Goal: Information Seeking & Learning: Learn about a topic

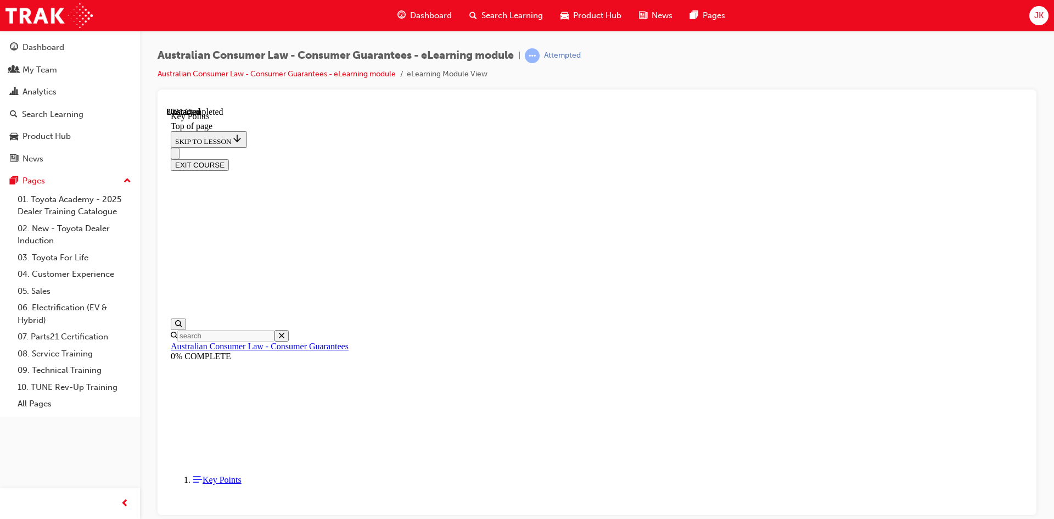
scroll to position [467, 0]
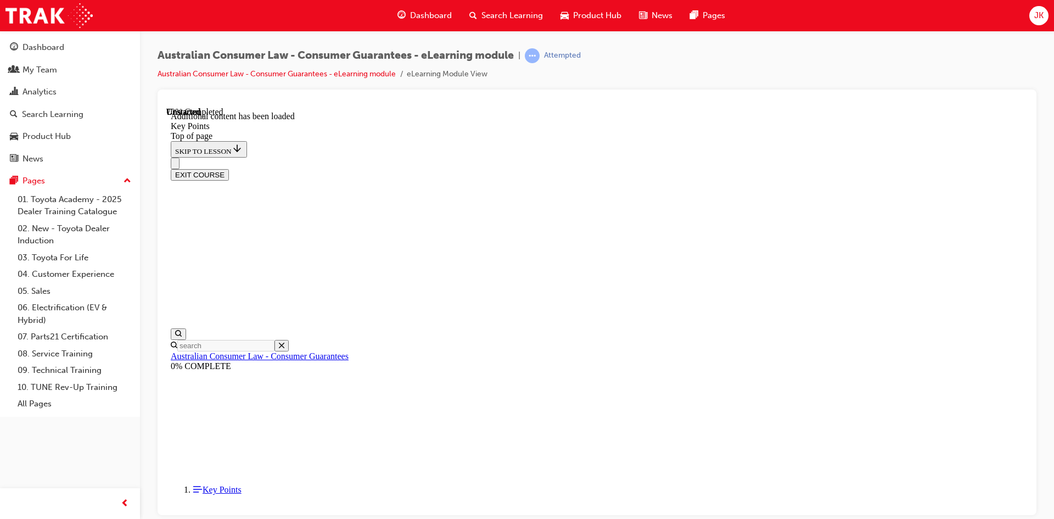
scroll to position [1417, 0]
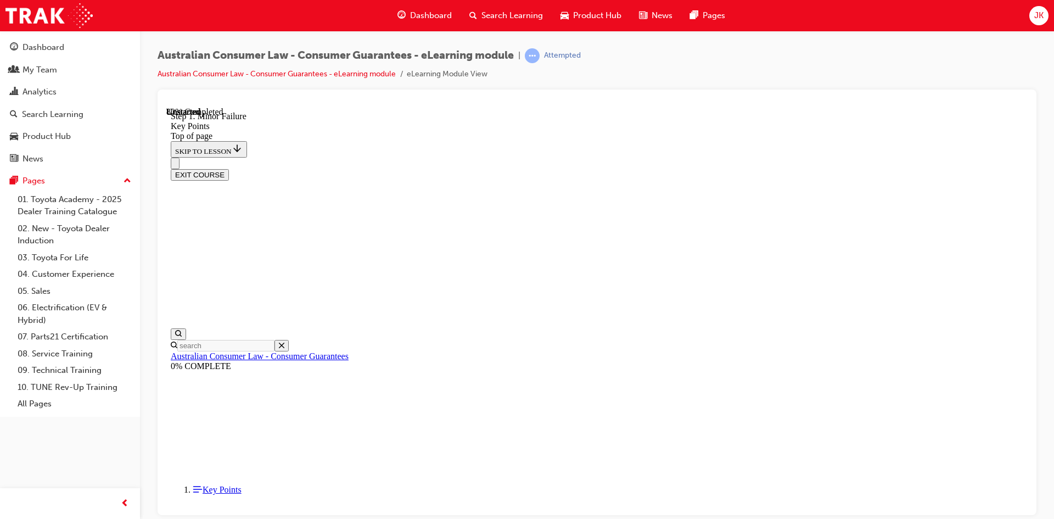
scroll to position [1709, 0]
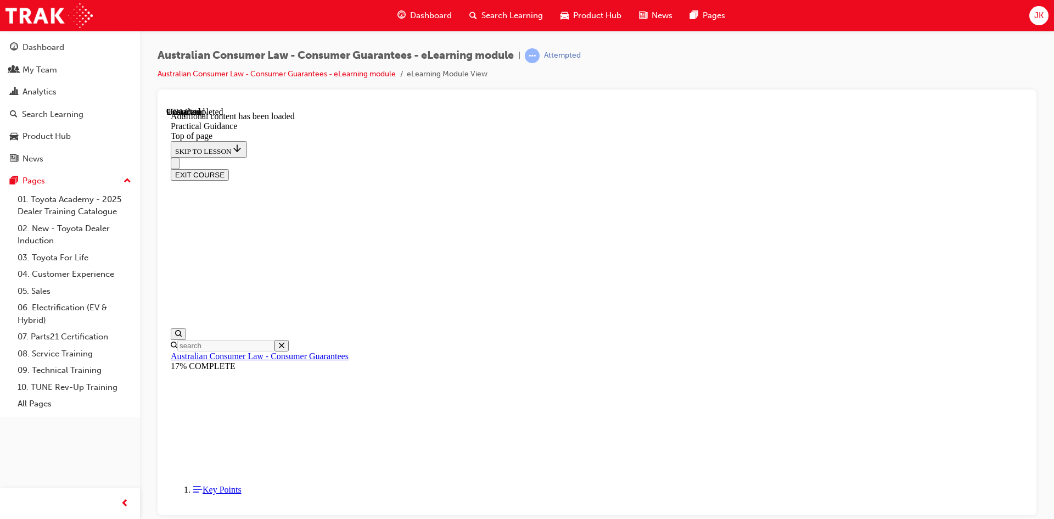
scroll to position [2936, 0]
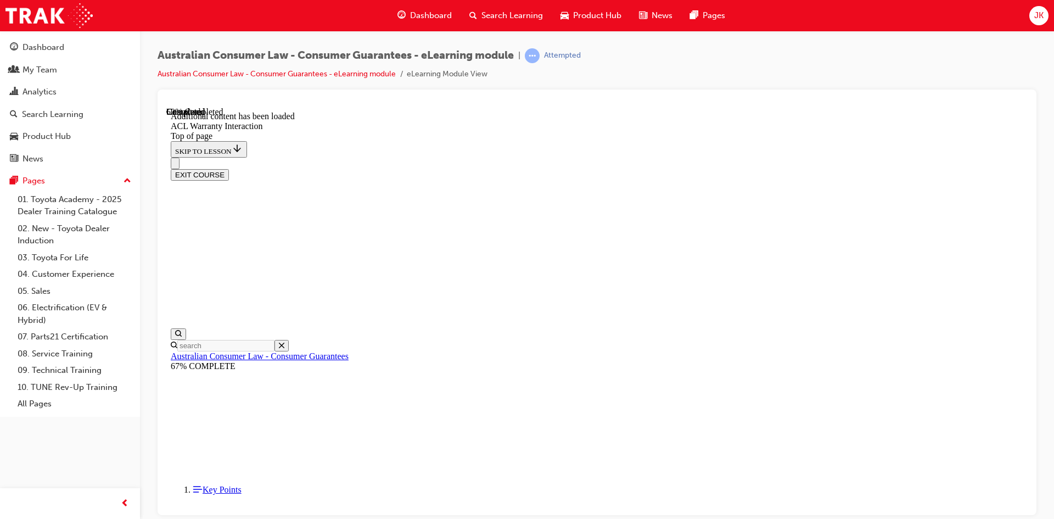
scroll to position [653, 0]
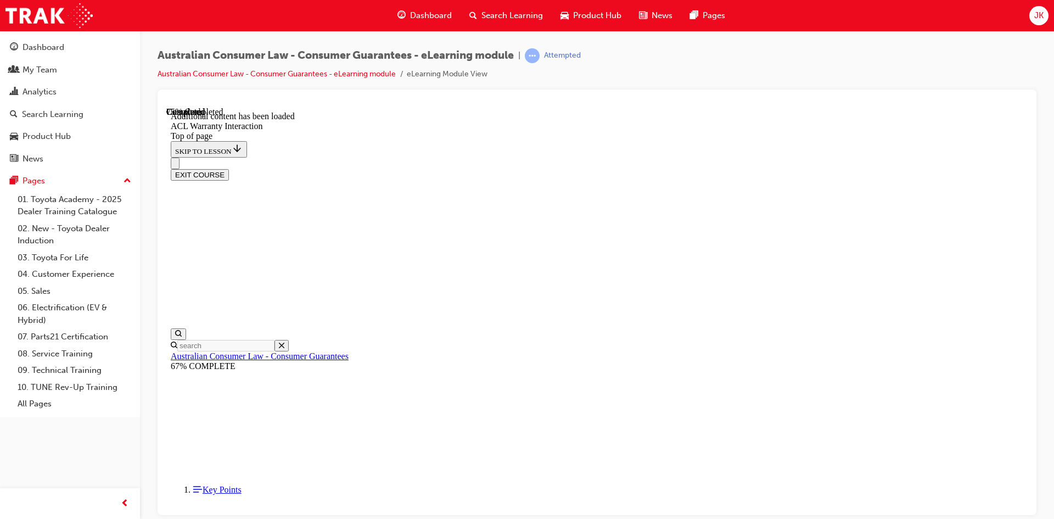
scroll to position [1237, 0]
click at [182, 330] on icon "Open search menu" at bounding box center [178, 333] width 7 height 7
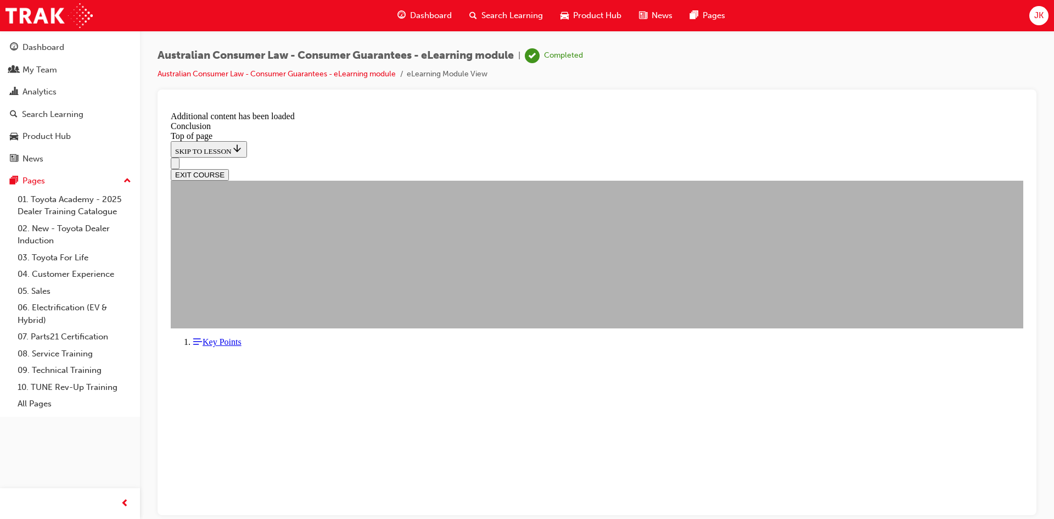
type input "dealer sales staff"
click at [38, 176] on div "Pages" at bounding box center [34, 181] width 23 height 13
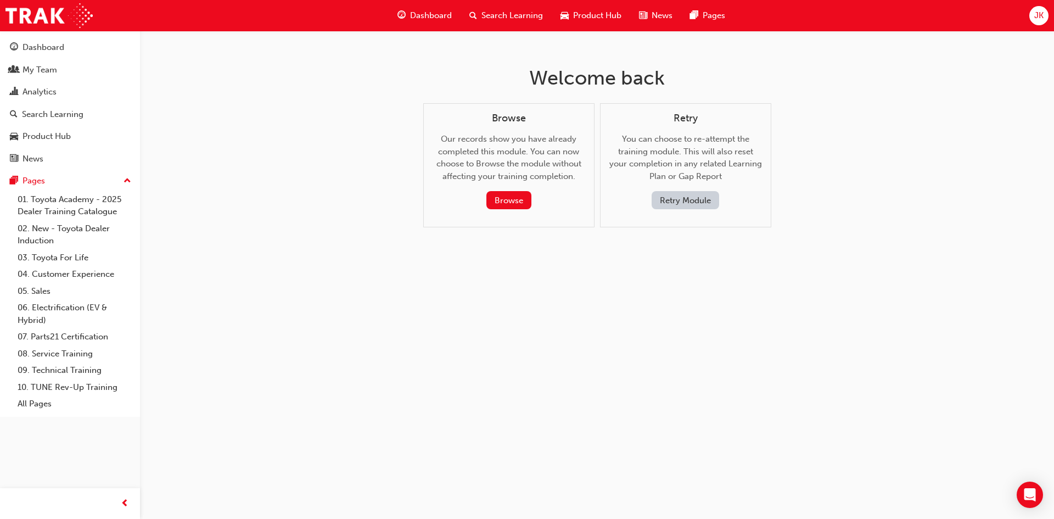
click at [492, 15] on span "Search Learning" at bounding box center [513, 15] width 62 height 13
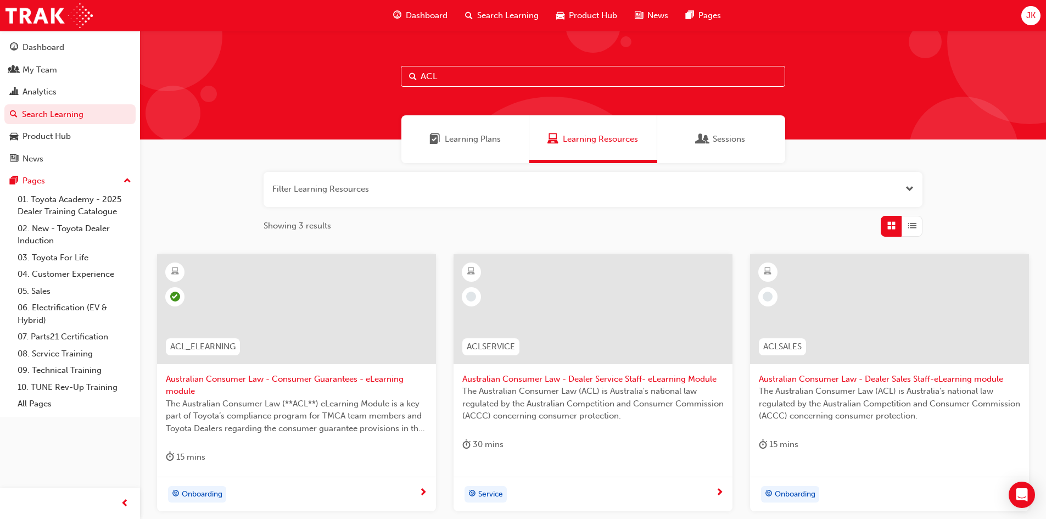
click at [562, 386] on span "The Australian Consumer Law (ACL) is Australia's national law regulated by the …" at bounding box center [592, 403] width 261 height 37
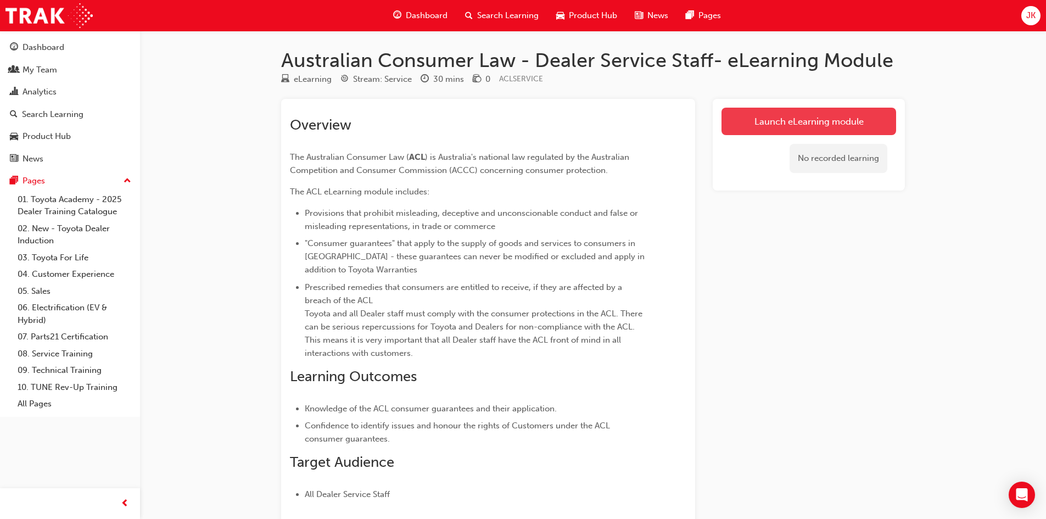
click at [814, 127] on link "Launch eLearning module" at bounding box center [809, 121] width 175 height 27
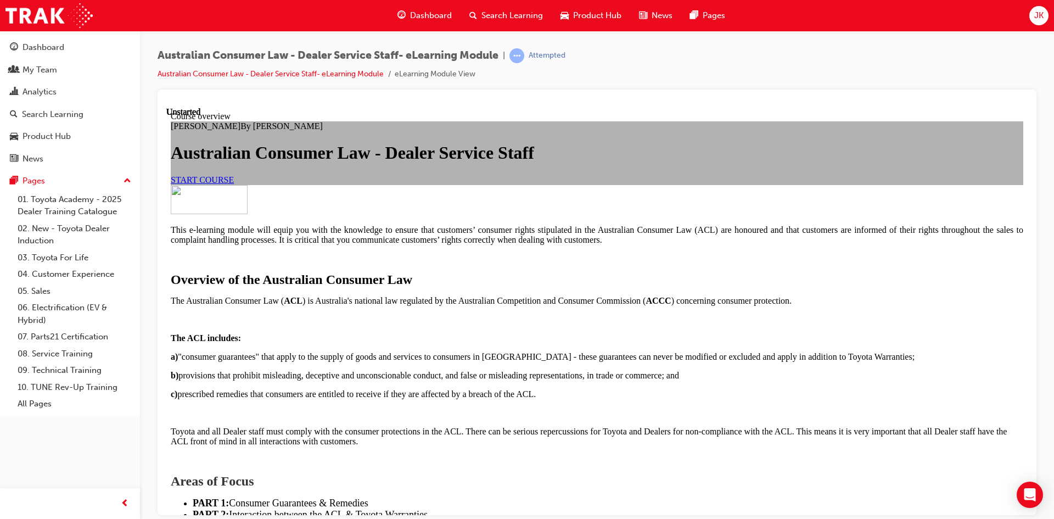
click at [234, 184] on link "START COURSE" at bounding box center [202, 179] width 63 height 9
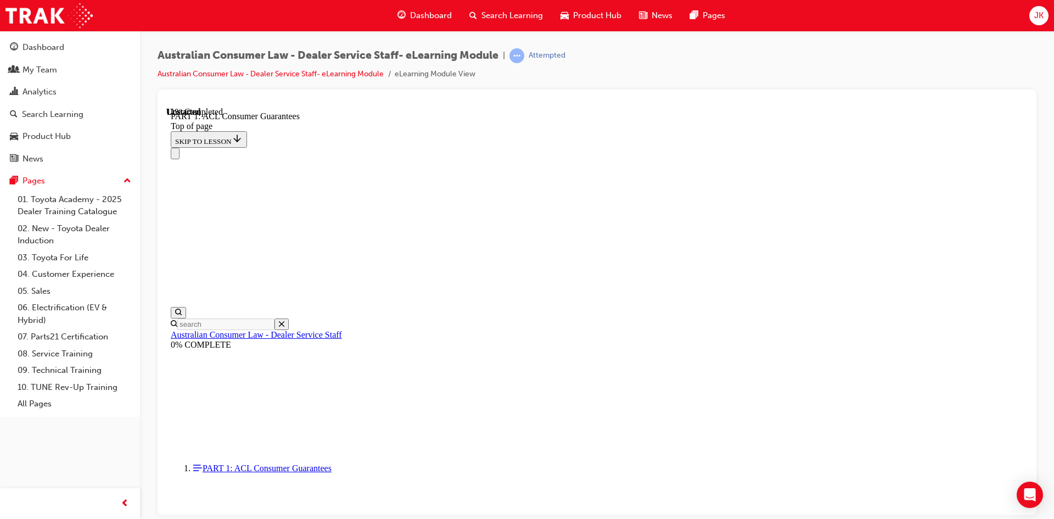
scroll to position [1808, 0]
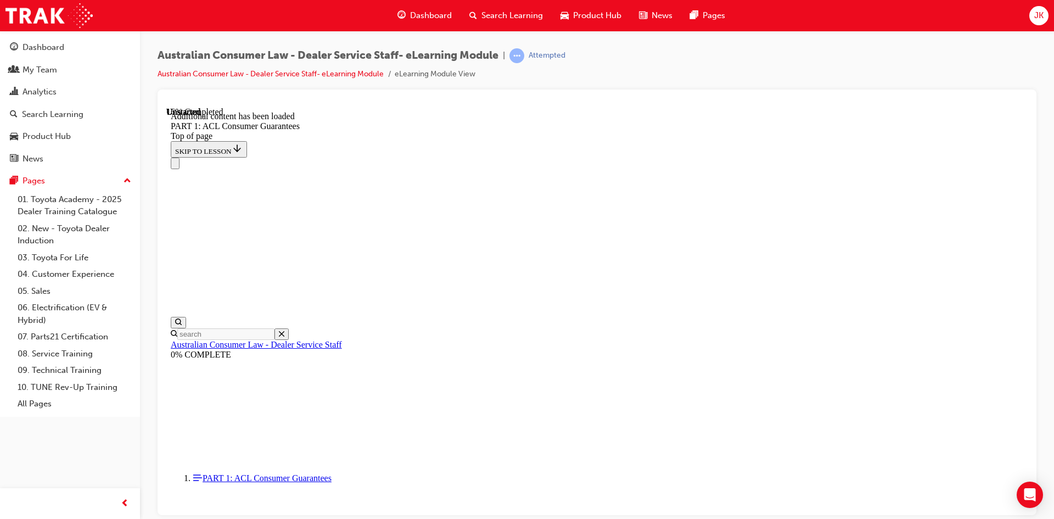
scroll to position [2098, 0]
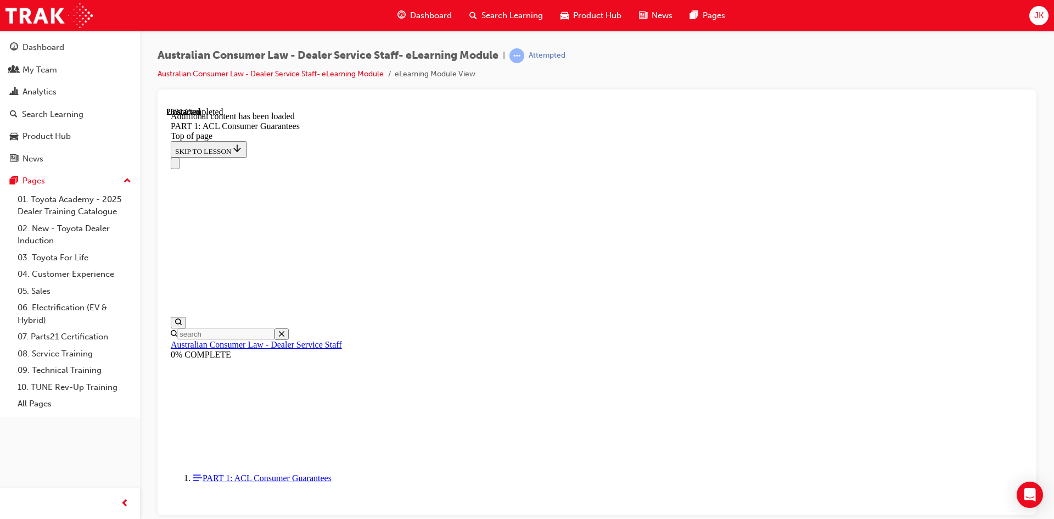
scroll to position [2695, 0]
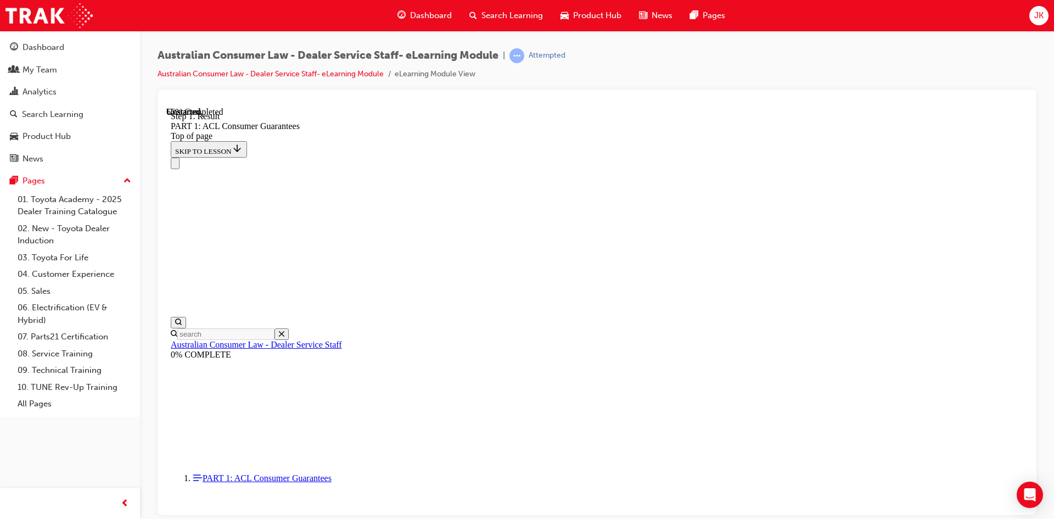
scroll to position [6652, 0]
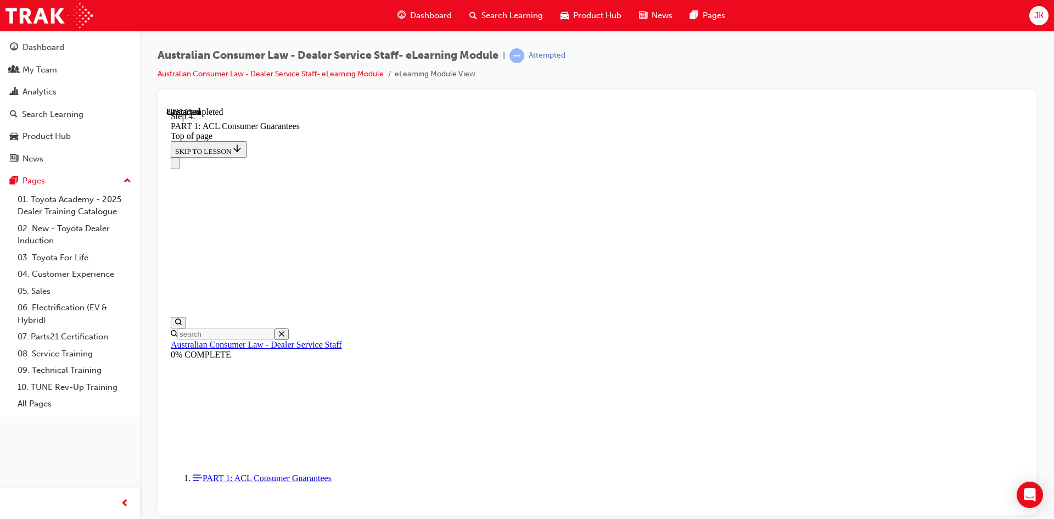
scroll to position [10725, 0]
drag, startPoint x: 577, startPoint y: 416, endPoint x: 768, endPoint y: 226, distance: 269.1
drag, startPoint x: 571, startPoint y: 486, endPoint x: 601, endPoint y: 289, distance: 198.9
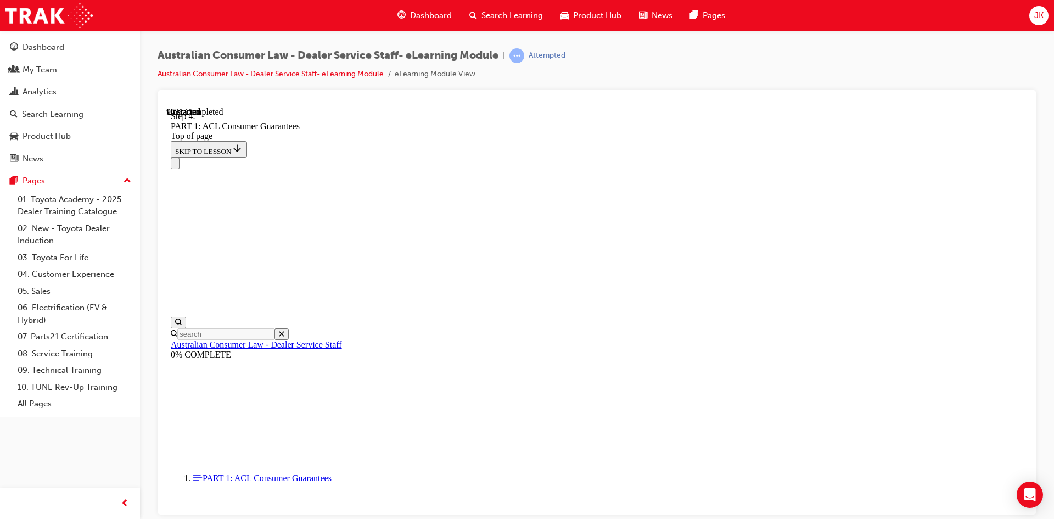
drag, startPoint x: 606, startPoint y: 475, endPoint x: 616, endPoint y: 342, distance: 133.3
drag, startPoint x: 599, startPoint y: 489, endPoint x: 768, endPoint y: 341, distance: 224.5
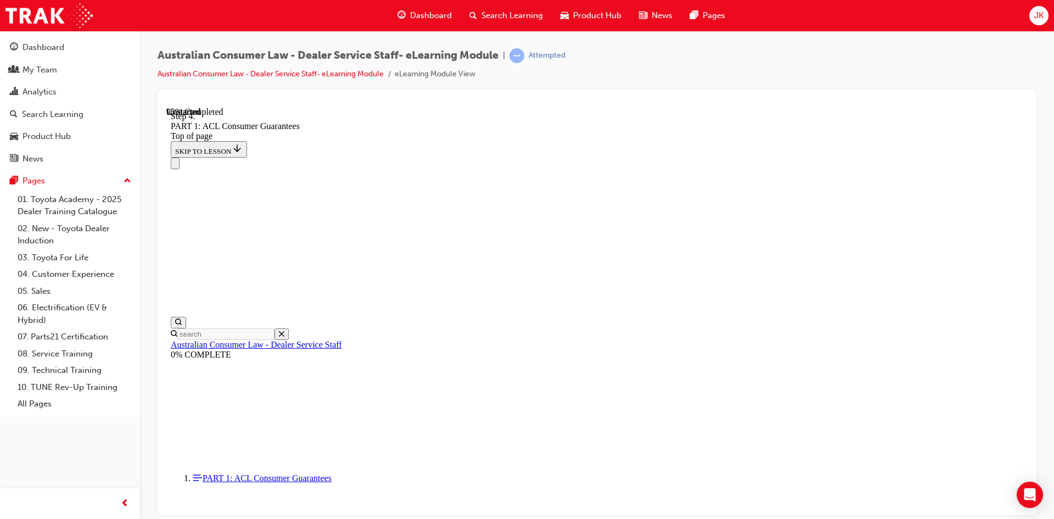
drag, startPoint x: 604, startPoint y: 486, endPoint x: 732, endPoint y: 356, distance: 181.8
drag, startPoint x: 600, startPoint y: 415, endPoint x: 616, endPoint y: 347, distance: 70.4
drag, startPoint x: 585, startPoint y: 488, endPoint x: 604, endPoint y: 336, distance: 153.8
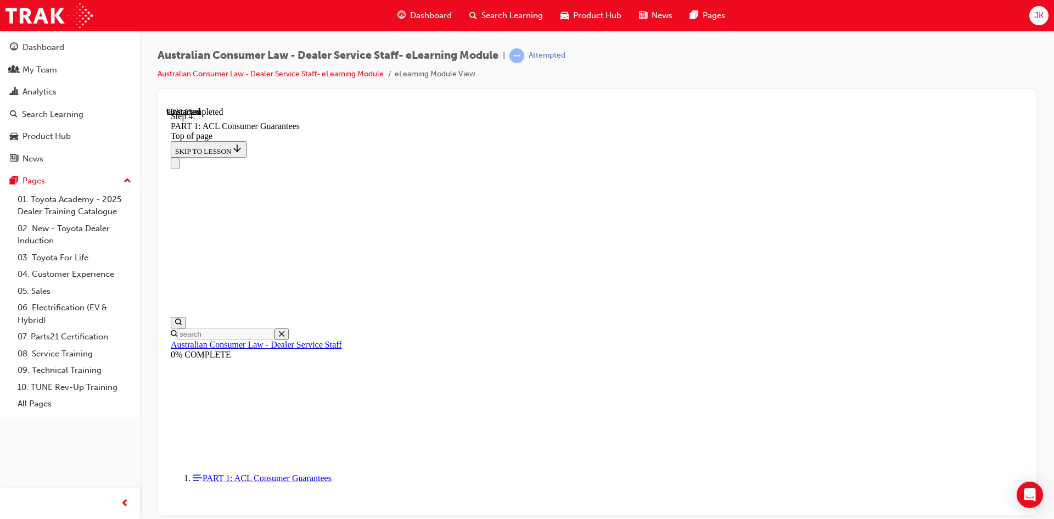
drag, startPoint x: 609, startPoint y: 428, endPoint x: 631, endPoint y: 389, distance: 45.0
drag, startPoint x: 622, startPoint y: 397, endPoint x: 621, endPoint y: 464, distance: 67.0
drag, startPoint x: 607, startPoint y: 401, endPoint x: 691, endPoint y: 401, distance: 84.0
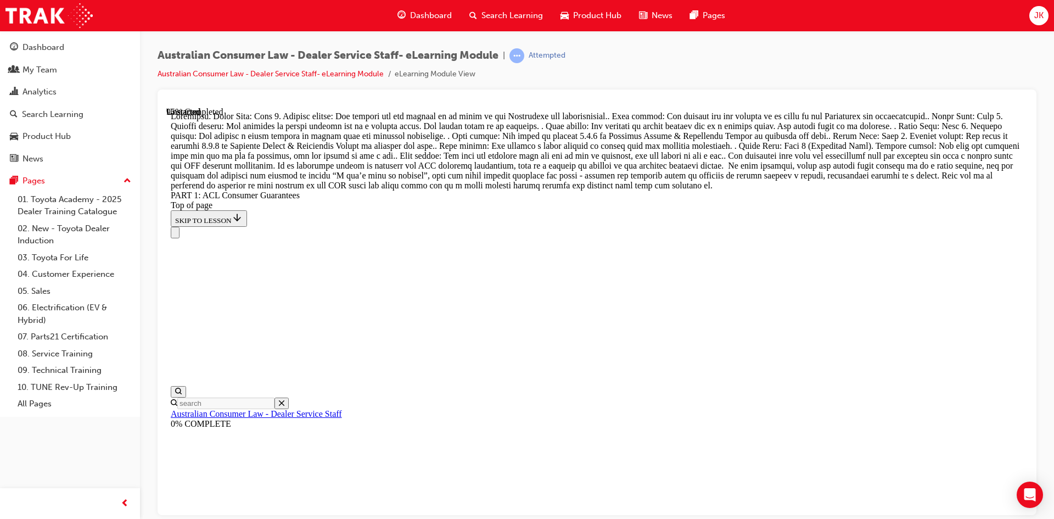
scroll to position [12000, 0]
drag, startPoint x: 591, startPoint y: 219, endPoint x: 618, endPoint y: 416, distance: 199.6
drag, startPoint x: 602, startPoint y: 356, endPoint x: 611, endPoint y: 212, distance: 144.2
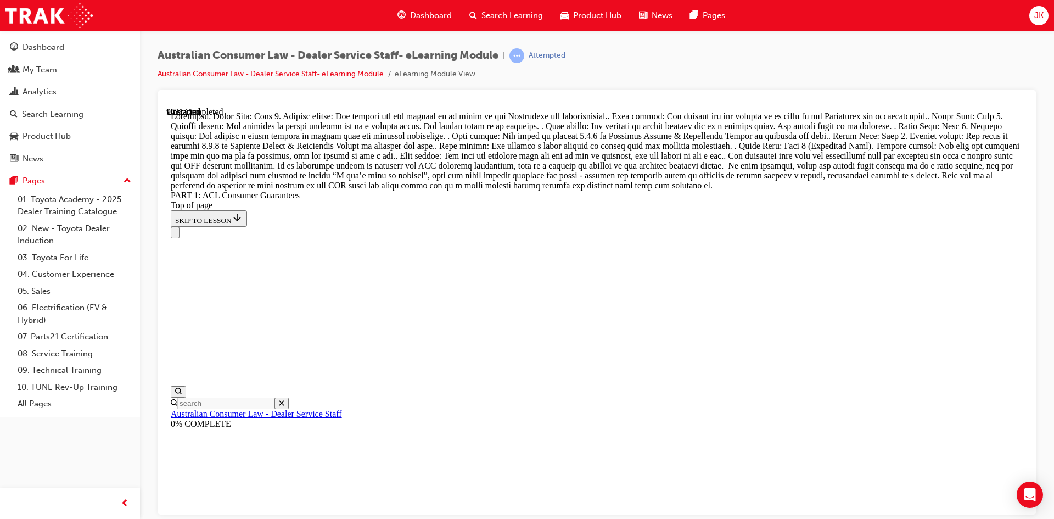
drag, startPoint x: 591, startPoint y: 345, endPoint x: 637, endPoint y: 155, distance: 195.9
drag, startPoint x: 587, startPoint y: 291, endPoint x: 643, endPoint y: 222, distance: 88.3
drag, startPoint x: 595, startPoint y: 283, endPoint x: 648, endPoint y: 280, distance: 52.8
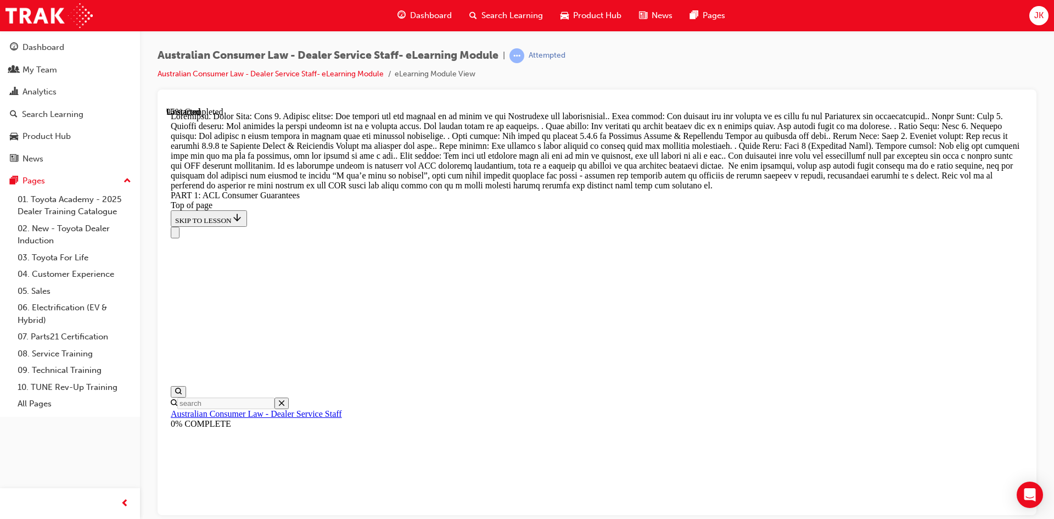
drag, startPoint x: 612, startPoint y: 345, endPoint x: 682, endPoint y: 349, distance: 69.9
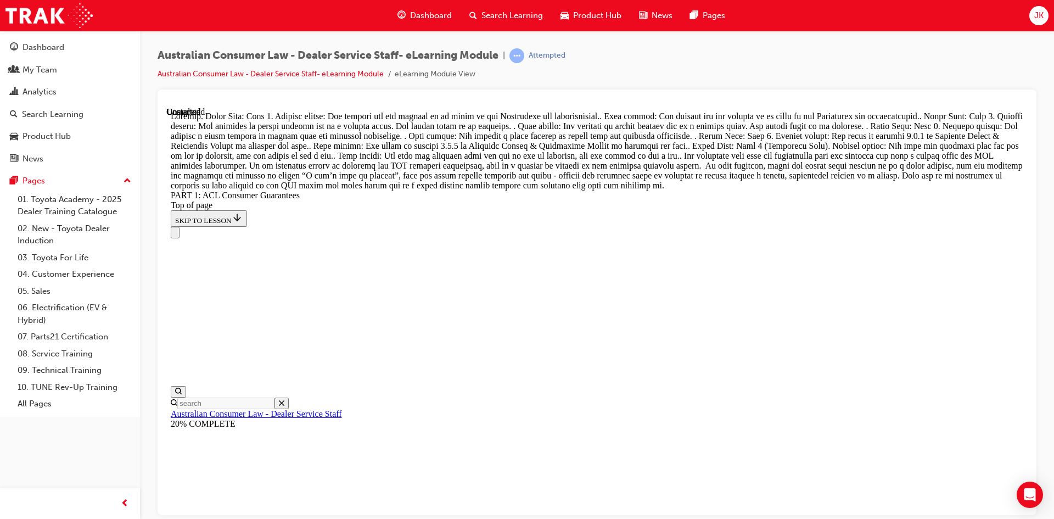
scroll to position [11853, 0]
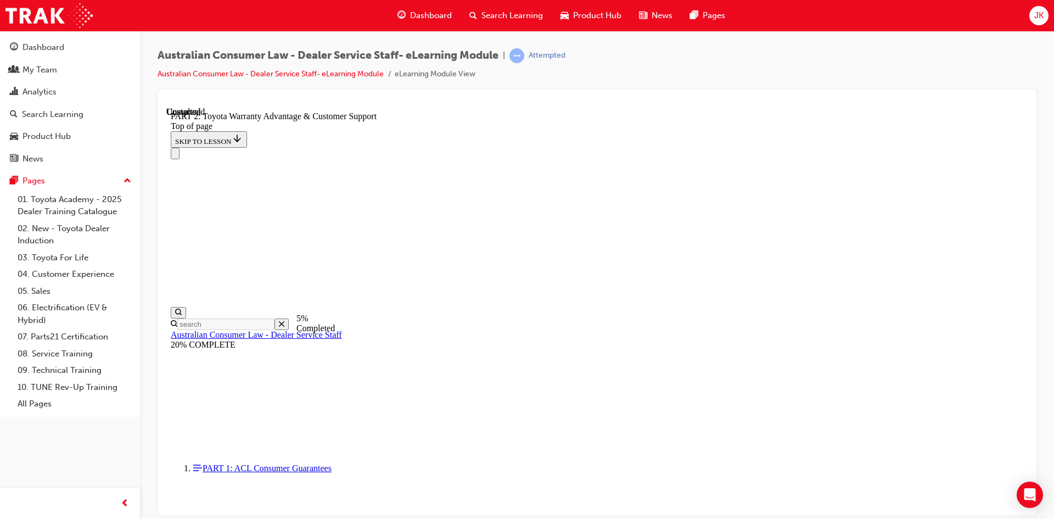
scroll to position [814, 0]
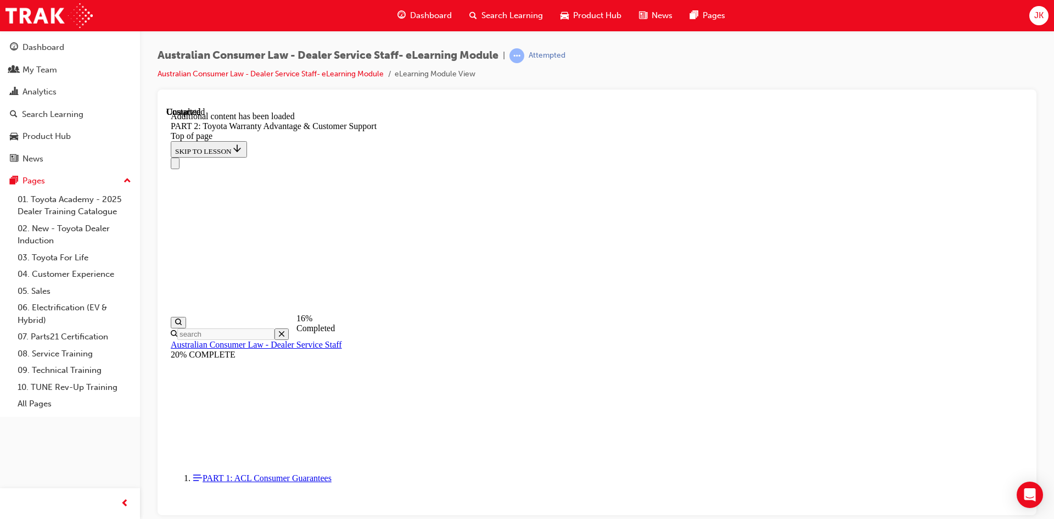
scroll to position [1104, 0]
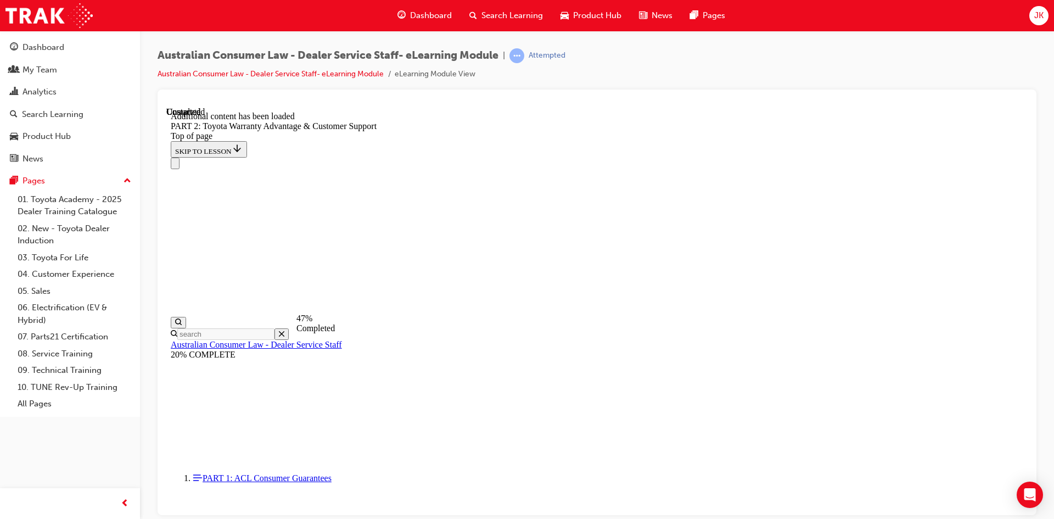
scroll to position [2027, 0]
